Goal: Task Accomplishment & Management: Manage account settings

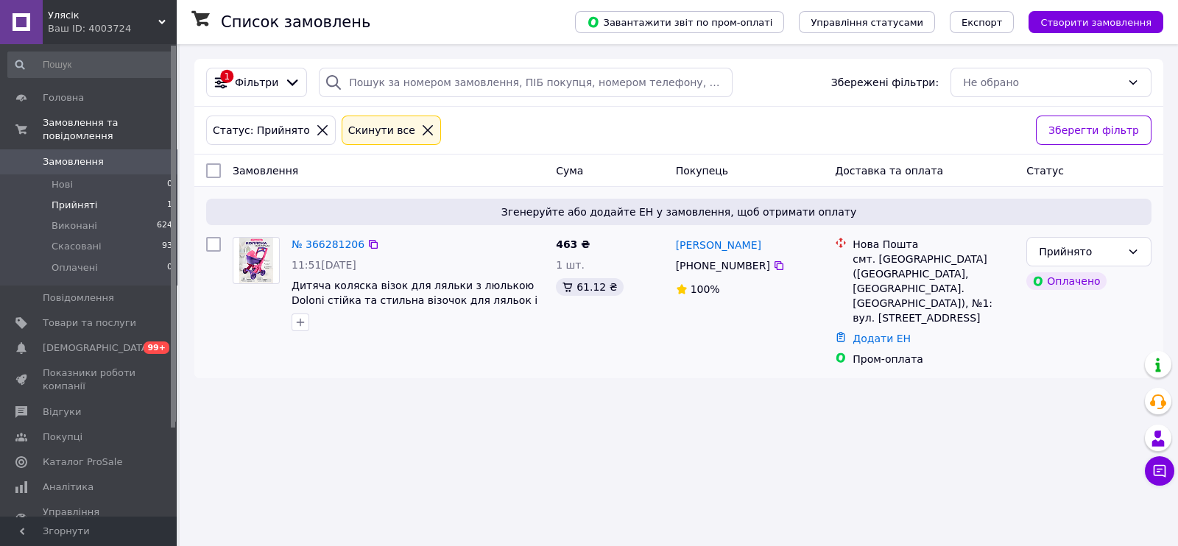
drag, startPoint x: 669, startPoint y: 247, endPoint x: 747, endPoint y: 252, distance: 77.5
click at [747, 252] on div "Інна Кіріченко +380 95 021 16 67 100%" at bounding box center [750, 301] width 160 height 141
copy link "[PERSON_NAME]"
click at [349, 294] on span "Дитяча коляска візок для ляльки з люлькою Doloni стійка та стильна візочок для …" at bounding box center [415, 300] width 246 height 41
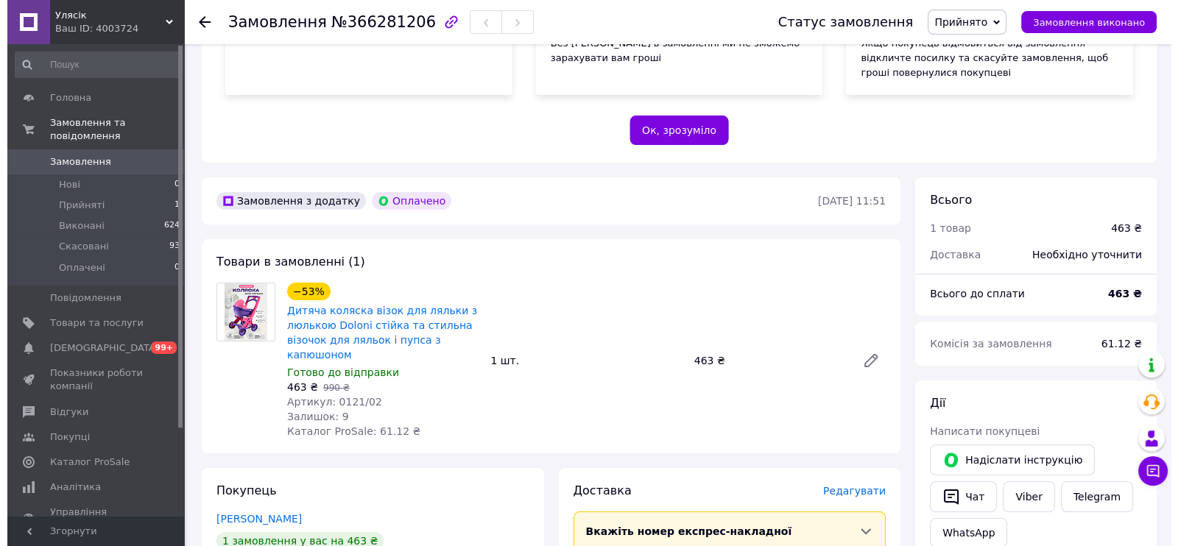
scroll to position [552, 0]
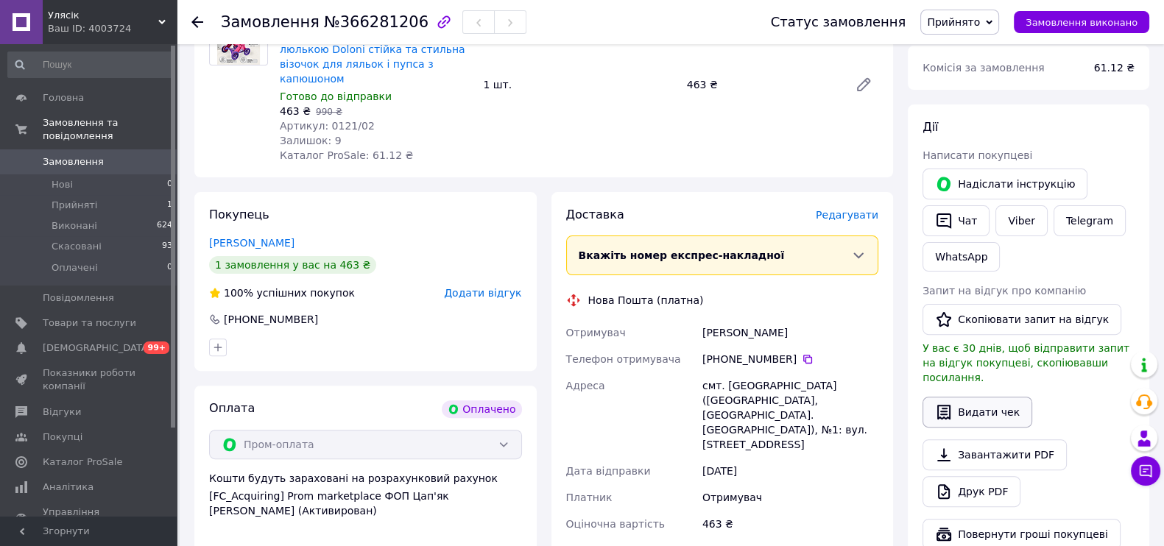
click at [979, 397] on button "Видати чек" at bounding box center [978, 412] width 110 height 31
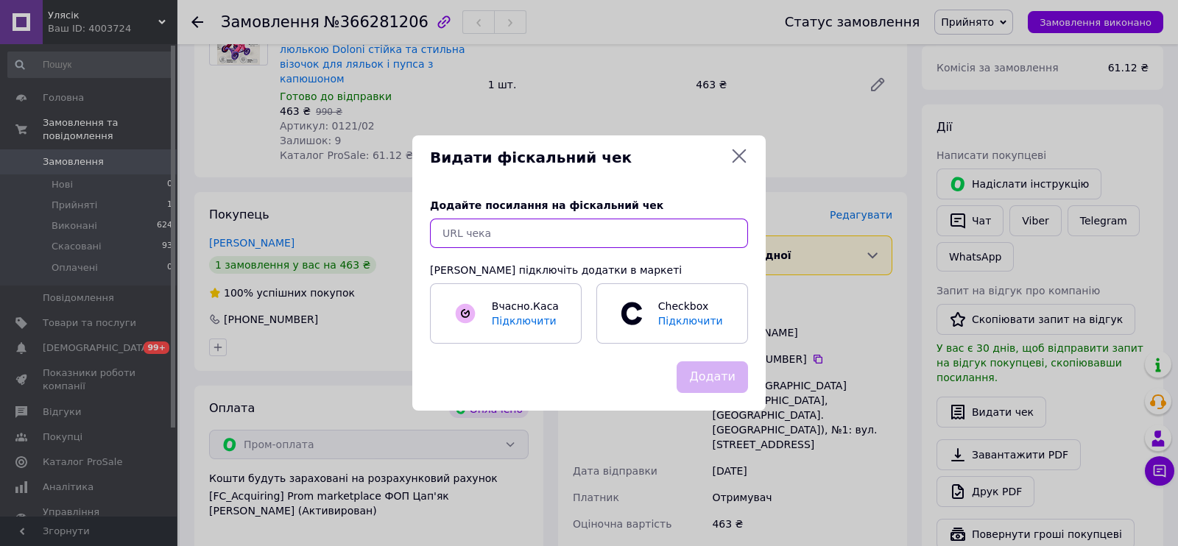
click at [550, 228] on input "text" at bounding box center [589, 233] width 318 height 29
paste input "[URL][DOMAIN_NAME]"
type input "[URL][DOMAIN_NAME]"
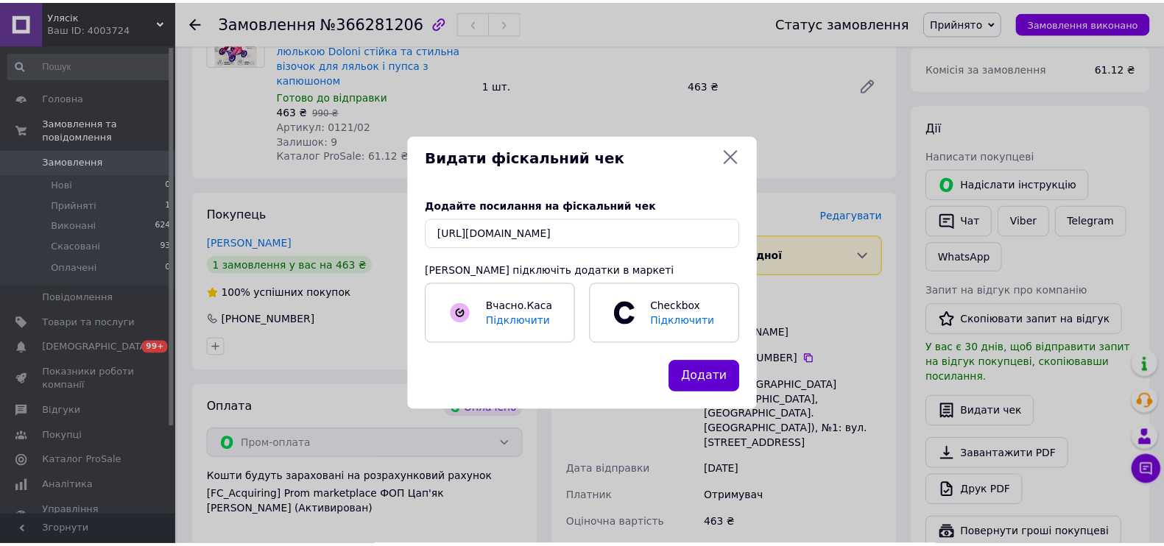
scroll to position [0, 0]
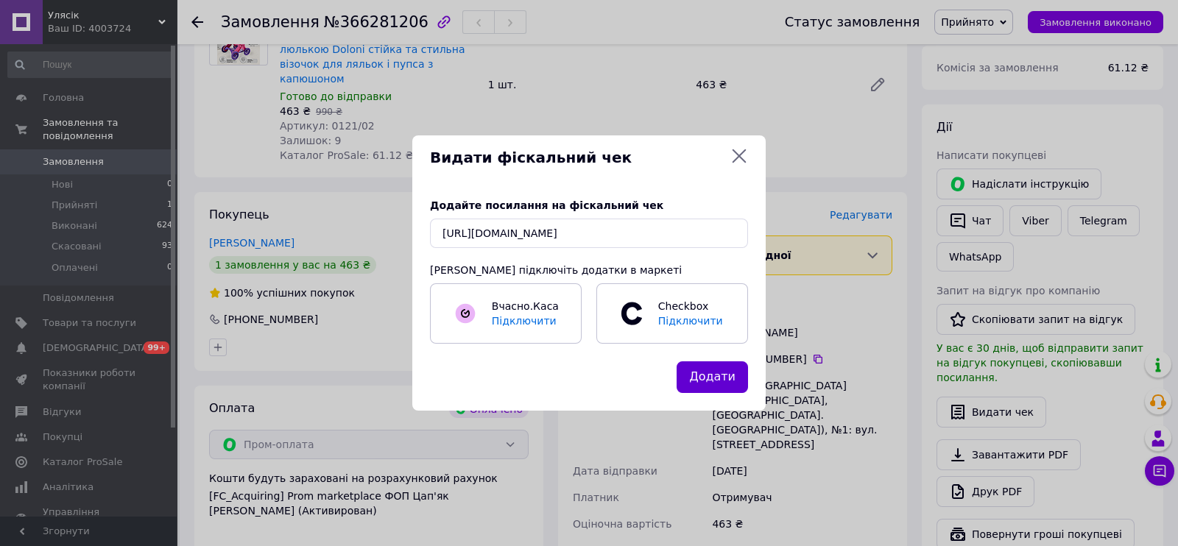
click at [705, 377] on button "Додати" at bounding box center [712, 378] width 71 height 32
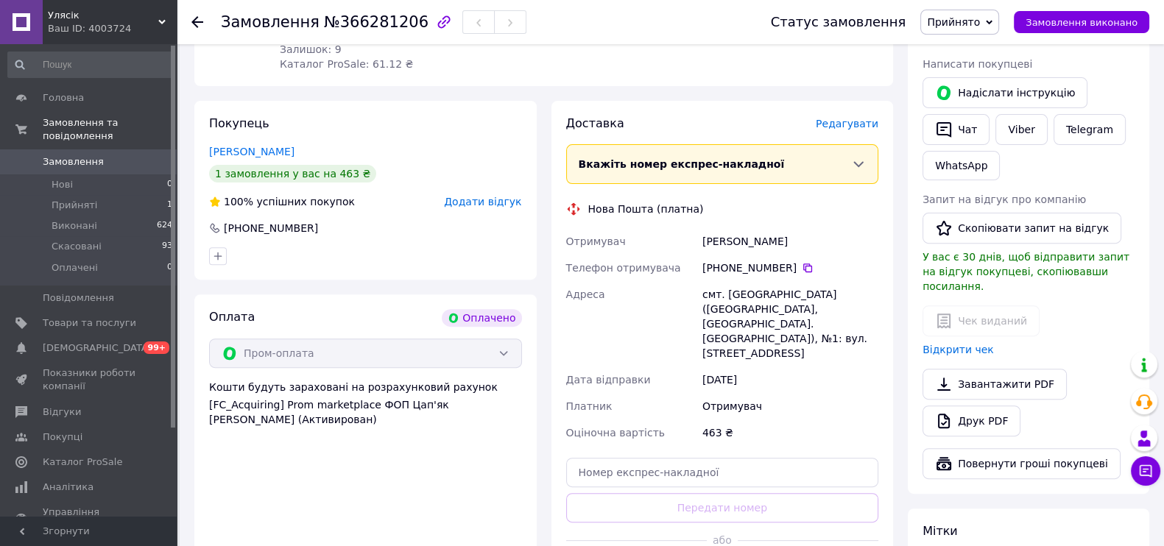
scroll to position [736, 0]
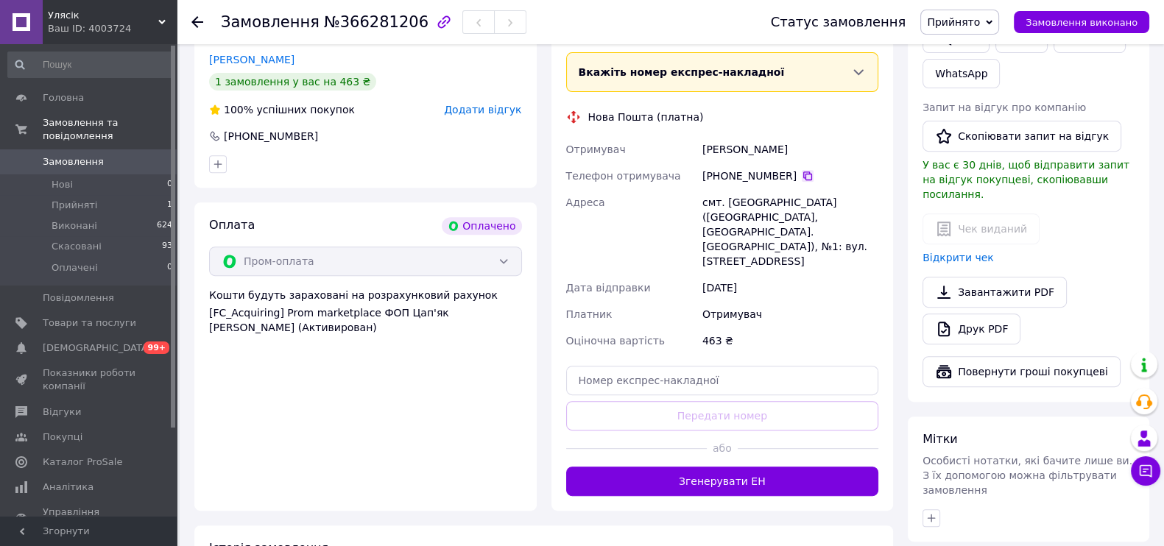
click at [802, 170] on icon at bounding box center [808, 176] width 12 height 12
drag, startPoint x: 703, startPoint y: 134, endPoint x: 748, endPoint y: 137, distance: 45.0
click at [748, 137] on div "[PERSON_NAME]" at bounding box center [791, 149] width 182 height 27
copy div "[PERSON_NAME]"
drag, startPoint x: 725, startPoint y: 185, endPoint x: 783, endPoint y: 187, distance: 57.5
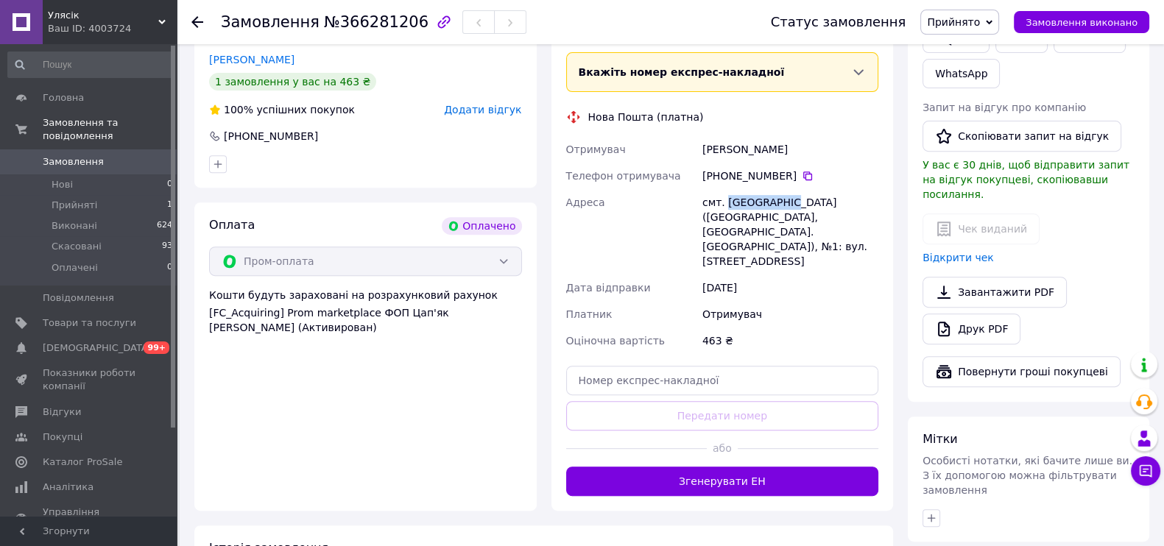
click at [783, 189] on div "смт. [GEOGRAPHIC_DATA] ([GEOGRAPHIC_DATA], [GEOGRAPHIC_DATA]. [GEOGRAPHIC_DATA]…" at bounding box center [791, 231] width 182 height 85
copy div "[GEOGRAPHIC_DATA]"
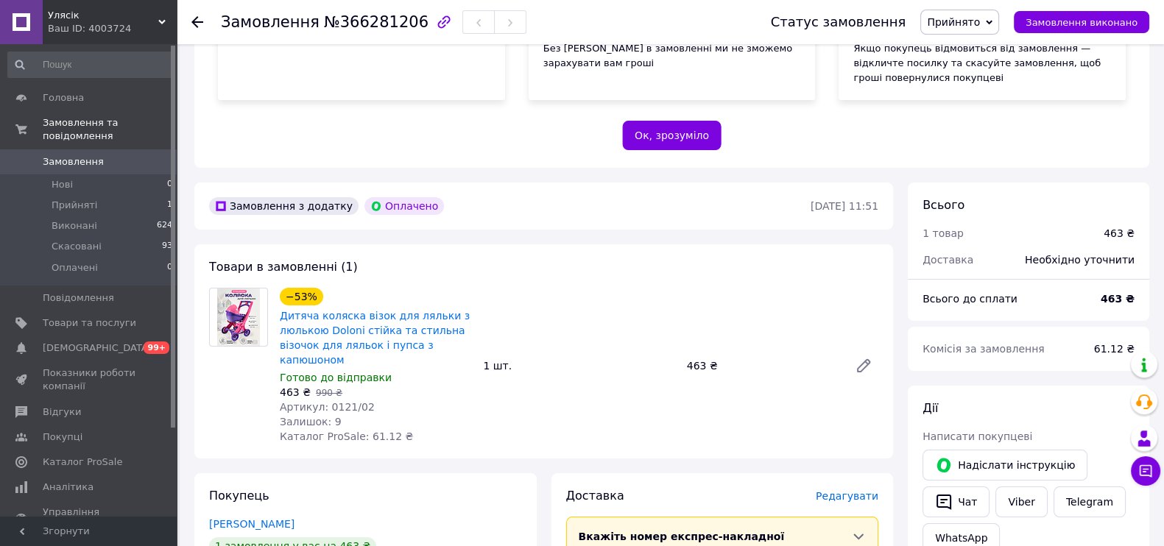
scroll to position [276, 0]
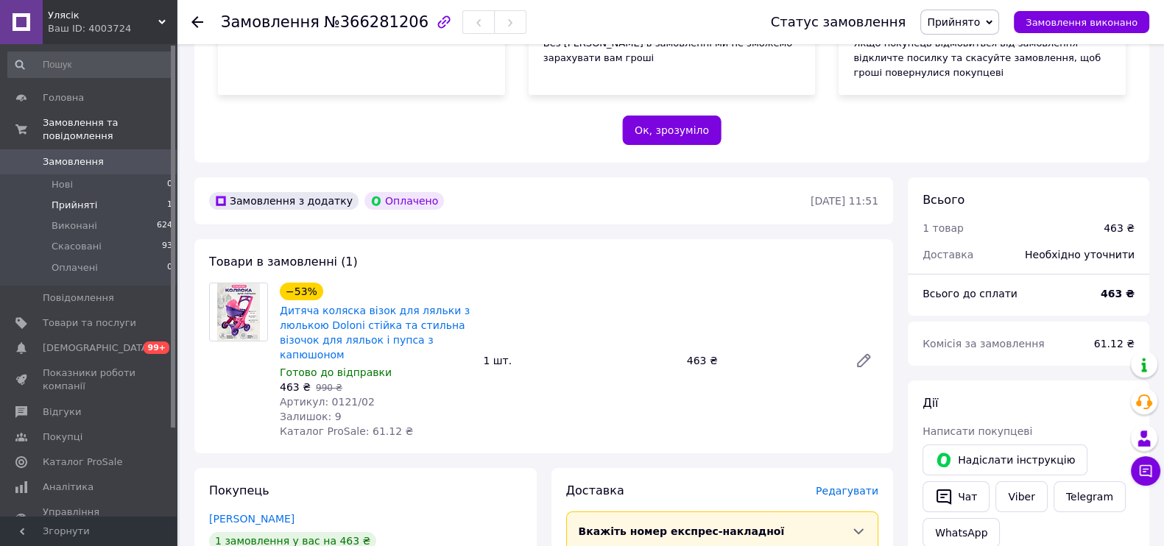
click at [86, 199] on span "Прийняті" at bounding box center [75, 205] width 46 height 13
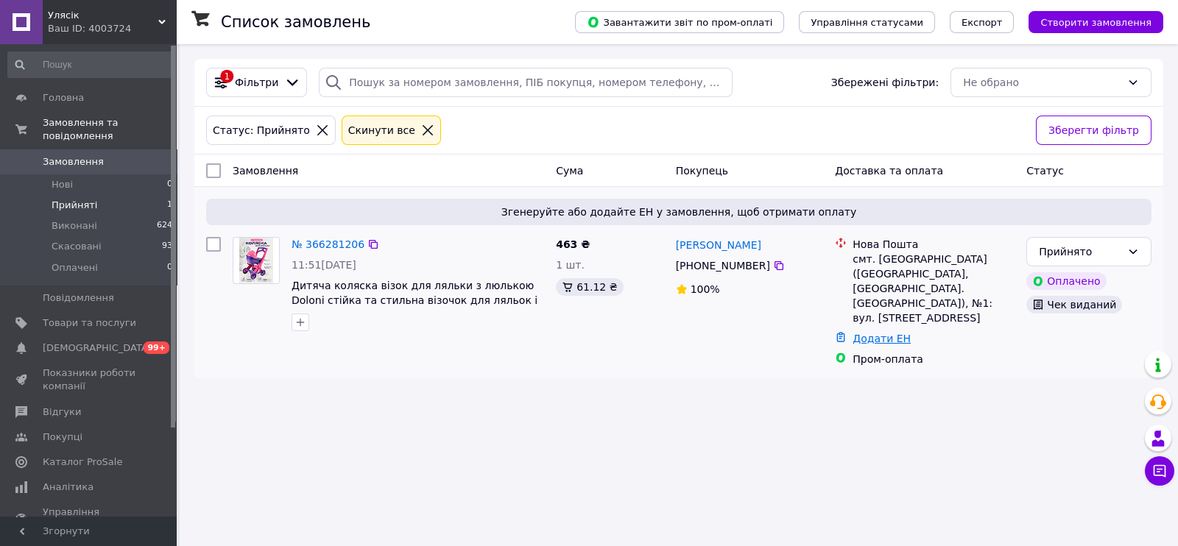
click at [889, 339] on link "Додати ЕН" at bounding box center [882, 339] width 58 height 12
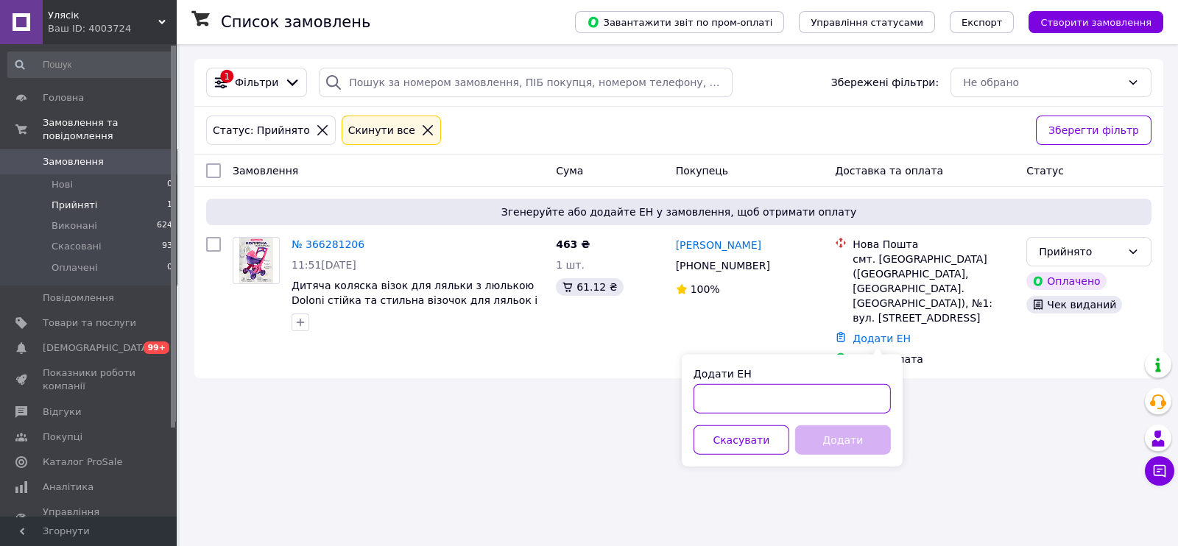
click at [720, 398] on input "Додати ЕН" at bounding box center [792, 398] width 197 height 29
paste input "20451269250430"
type input "20451269250430"
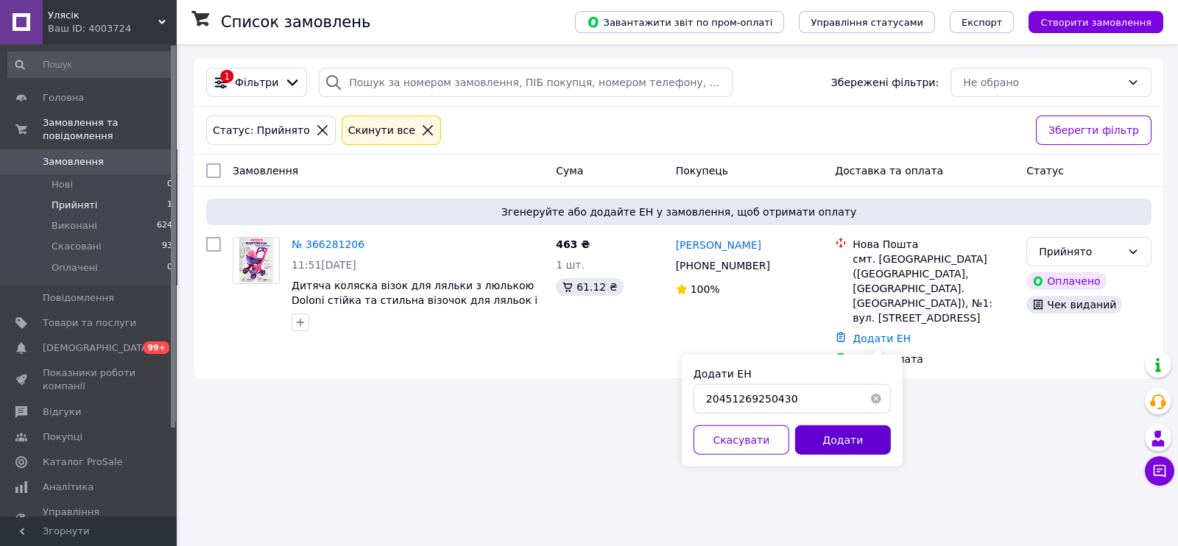
click at [836, 442] on button "Додати" at bounding box center [843, 440] width 96 height 29
